Goal: Register for event/course

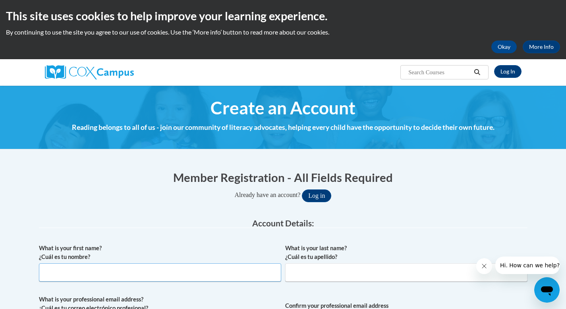
click at [200, 275] on input "What is your first name? ¿Cuál es tu nombre?" at bounding box center [160, 272] width 242 height 18
type input "[PERSON_NAME]"
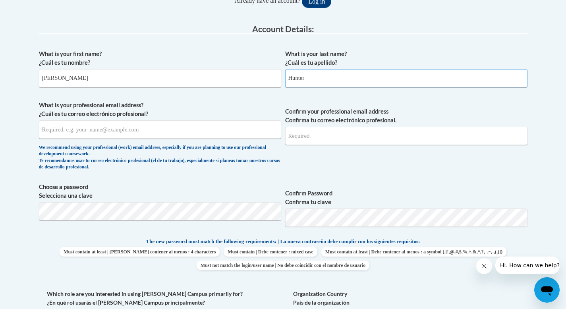
drag, startPoint x: 572, startPoint y: 66, endPoint x: 548, endPoint y: 133, distance: 71.3
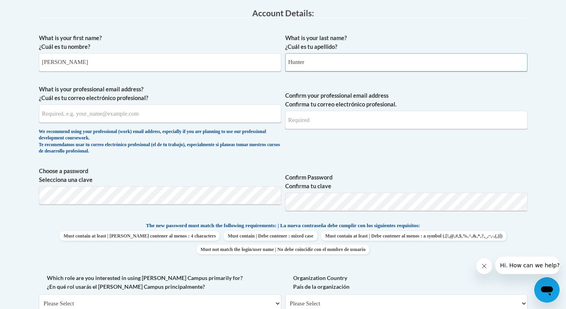
type input "Hunter"
click at [226, 112] on input "What is your professional email address? ¿Cuál es tu correo electrónico profesi…" at bounding box center [160, 113] width 242 height 18
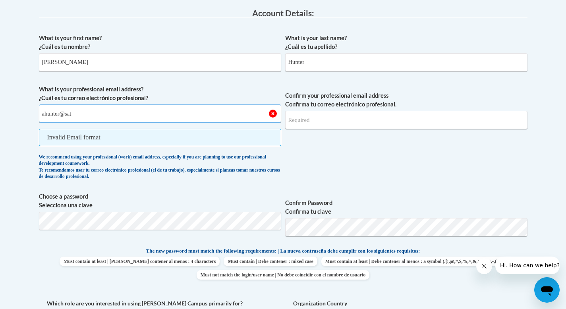
click at [226, 112] on input "ahunter@sat" at bounding box center [160, 113] width 242 height 18
type input "[EMAIL_ADDRESS][DOMAIN_NAME]"
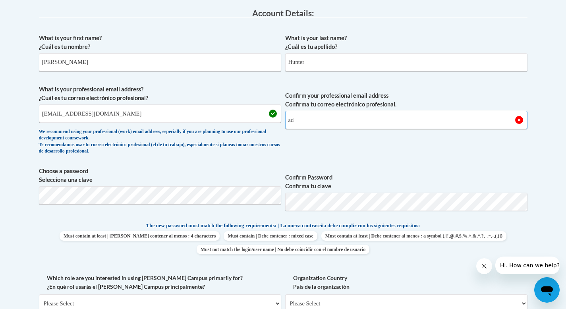
type input "a"
type input "h"
type input "[EMAIL_ADDRESS][DOMAIN_NAME]"
click at [20, 188] on body "This site uses cookies to help improve your learning experience. By continuing …" at bounding box center [283, 275] width 566 height 970
click at [7, 169] on body "This site uses cookies to help improve your learning experience. By continuing …" at bounding box center [283, 275] width 566 height 970
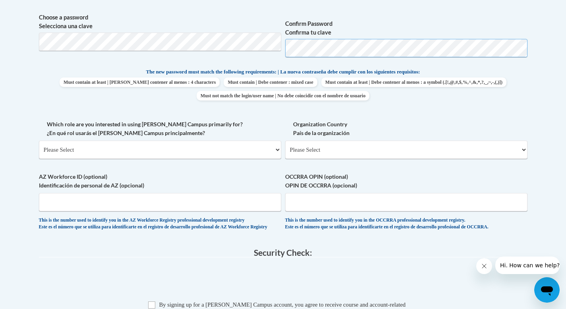
scroll to position [370, 0]
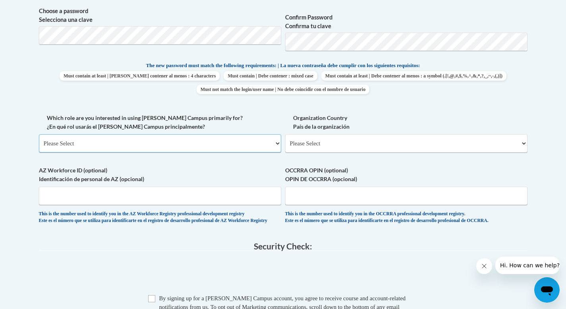
click at [266, 150] on select "Please Select College/University | Colegio/Universidad Community/Nonprofit Part…" at bounding box center [160, 143] width 242 height 18
select select "fbf2d438-af2f-41f8-98f1-81c410e29de3"
click at [39, 134] on select "Please Select College/University | Colegio/Universidad Community/Nonprofit Part…" at bounding box center [160, 143] width 242 height 18
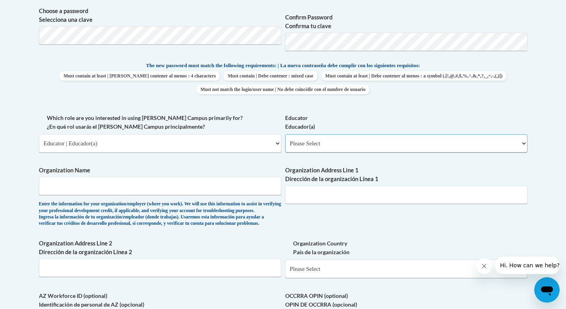
click at [331, 143] on select "Please Select Early Learning/Daycare Teacher/Family Home Care Provider | Maestr…" at bounding box center [406, 143] width 242 height 18
select select "8e40623d-54d0-45cd-9f92-5df65cd3f8cf"
click at [285, 134] on select "Please Select Early Learning/Daycare Teacher/Family Home Care Provider | Maestr…" at bounding box center [406, 143] width 242 height 18
click at [249, 191] on input "Organization Name" at bounding box center [160, 186] width 242 height 18
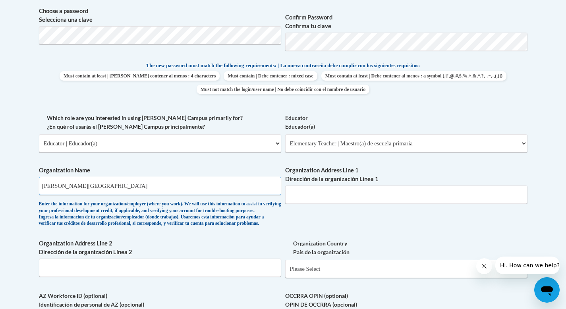
type input "[PERSON_NAME][GEOGRAPHIC_DATA]"
click at [343, 193] on input "Organization Address Line 1 Dirección de la organización Línea 1" at bounding box center [406, 194] width 242 height 18
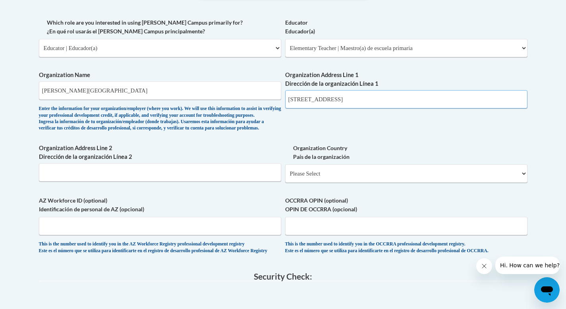
scroll to position [477, 0]
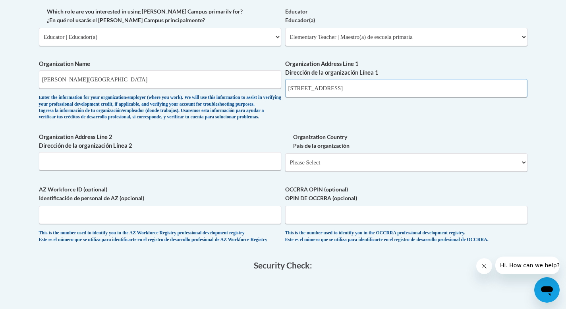
drag, startPoint x: 572, startPoint y: 119, endPoint x: 572, endPoint y: 149, distance: 29.8
type input "[STREET_ADDRESS]"
click at [509, 172] on select "Please Select [GEOGRAPHIC_DATA] | [GEOGRAPHIC_DATA] Outside of [GEOGRAPHIC_DATA…" at bounding box center [406, 162] width 242 height 18
select select "ad49bcad-a171-4b2e-b99c-48b446064914"
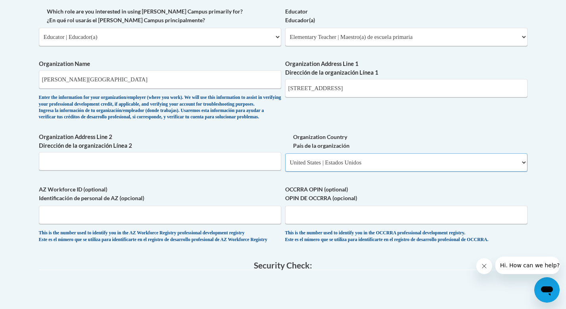
click at [285, 166] on select "Please Select [GEOGRAPHIC_DATA] | [GEOGRAPHIC_DATA] Outside of [GEOGRAPHIC_DATA…" at bounding box center [406, 162] width 242 height 18
select select
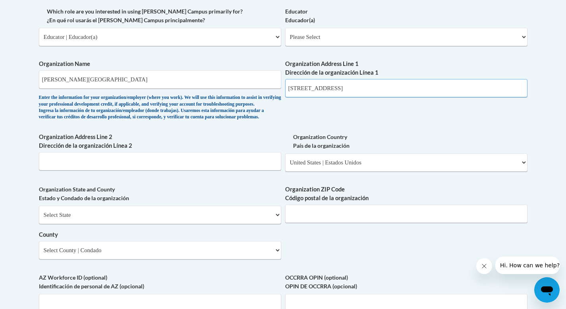
click at [365, 87] on input "[STREET_ADDRESS]" at bounding box center [406, 88] width 242 height 18
type input "[STREET_ADDRESS]"
click at [170, 224] on select "Select State [US_STATE] [US_STATE] [US_STATE] [US_STATE] [US_STATE] [US_STATE] …" at bounding box center [160, 215] width 242 height 18
select select "[US_STATE]"
click at [39, 218] on select "Select State [US_STATE] [US_STATE] [US_STATE] [US_STATE] [US_STATE] [US_STATE] …" at bounding box center [160, 215] width 242 height 18
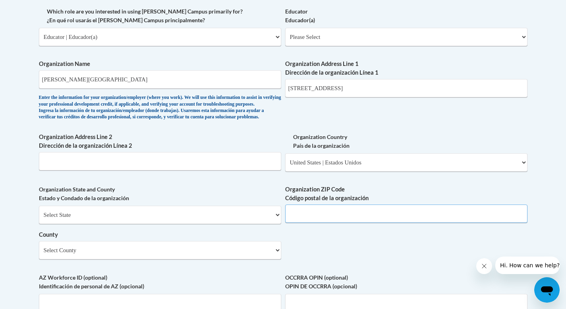
click at [310, 223] on input "Organization ZIP Code Código postal de la organización" at bounding box center [406, 214] width 242 height 18
type input "39759"
click at [261, 259] on select "Select County Adams [PERSON_NAME] Amite [PERSON_NAME] [PERSON_NAME] Chickasaw C…" at bounding box center [160, 250] width 242 height 18
select select "Oktibbeha"
click at [39, 254] on select "Select County Adams [PERSON_NAME] Amite [PERSON_NAME] [PERSON_NAME] Chickasaw C…" at bounding box center [160, 250] width 242 height 18
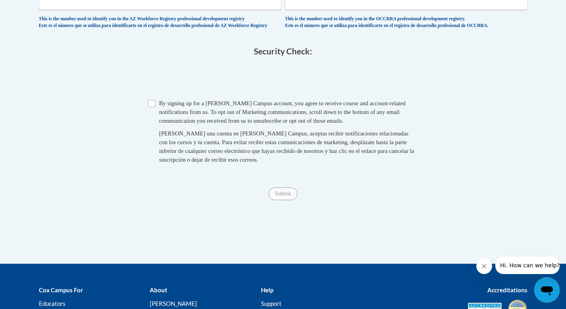
scroll to position [781, 0]
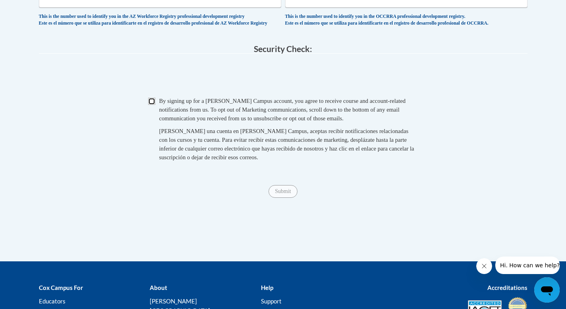
click at [153, 105] on input "Checkbox" at bounding box center [151, 101] width 7 height 7
checkbox input "true"
click at [290, 198] on input "Submit" at bounding box center [282, 191] width 29 height 13
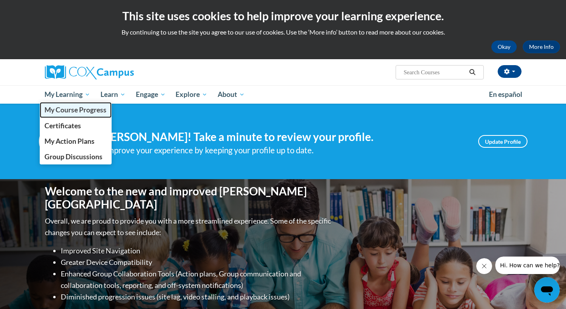
click at [74, 111] on span "My Course Progress" at bounding box center [75, 110] width 62 height 8
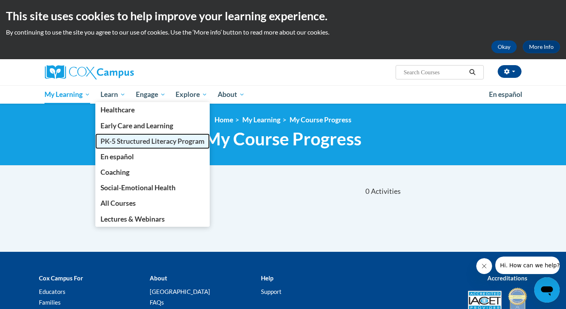
click at [129, 139] on span "PK-5 Structured Literacy Program" at bounding box center [152, 141] width 104 height 8
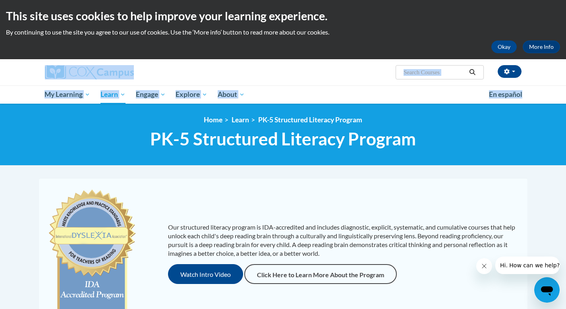
drag, startPoint x: 566, startPoint y: 37, endPoint x: 530, endPoint y: 107, distance: 78.9
